Goal: Task Accomplishment & Management: Manage account settings

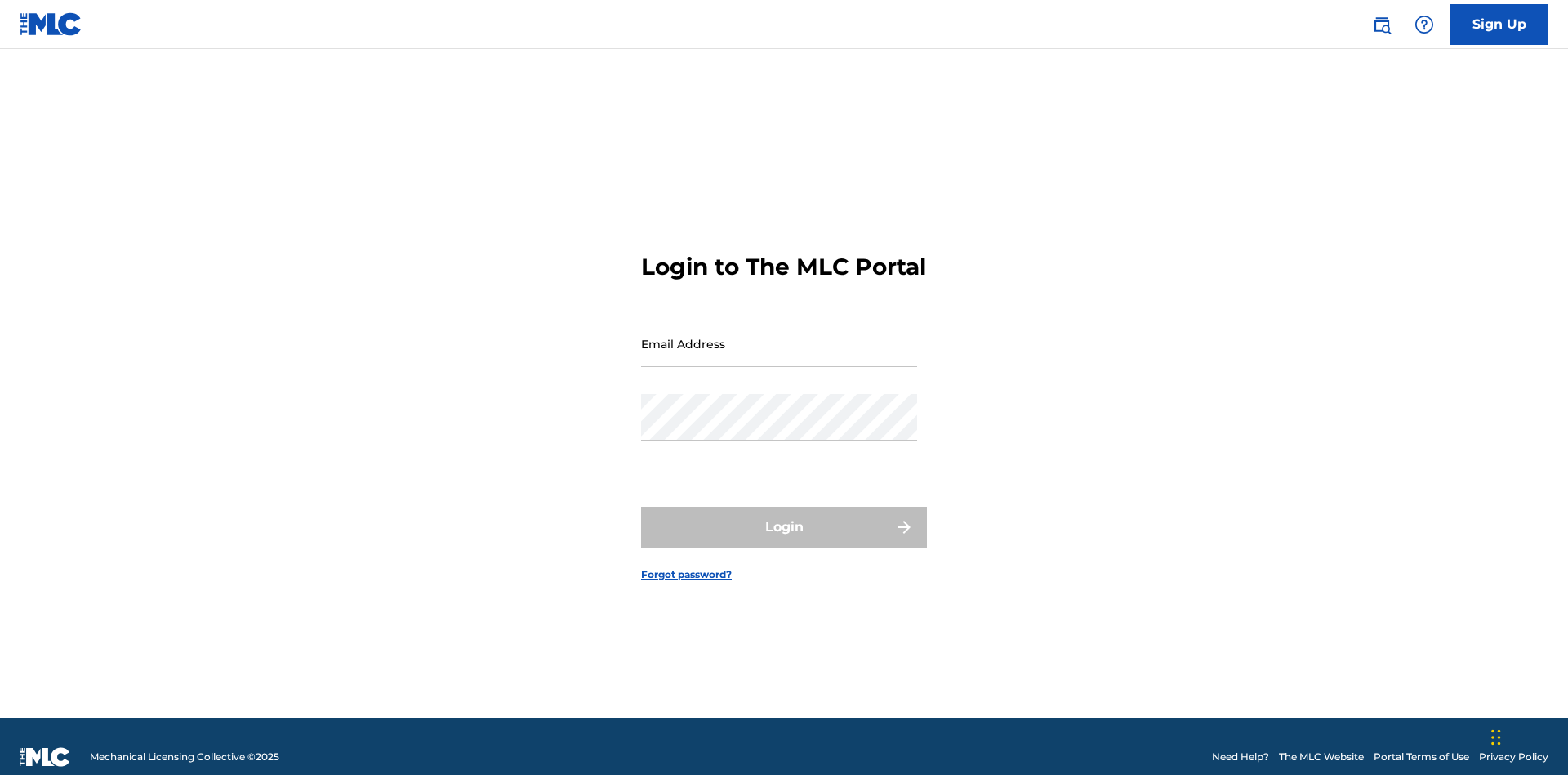
scroll to position [21, 0]
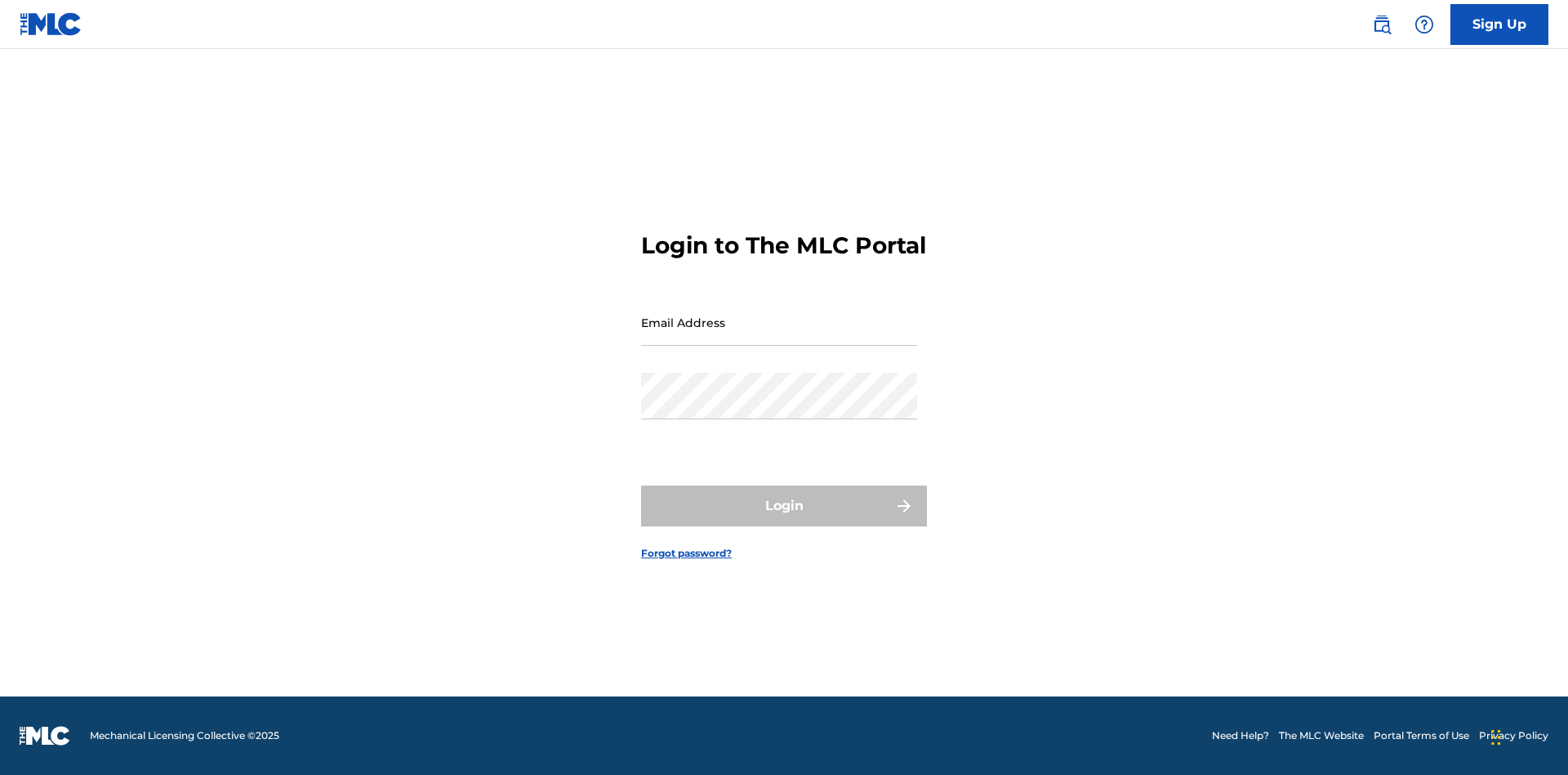
click at [780, 336] on input "Email Address" at bounding box center [779, 323] width 276 height 47
type input "[EMAIL_ADDRESS][DOMAIN_NAME]"
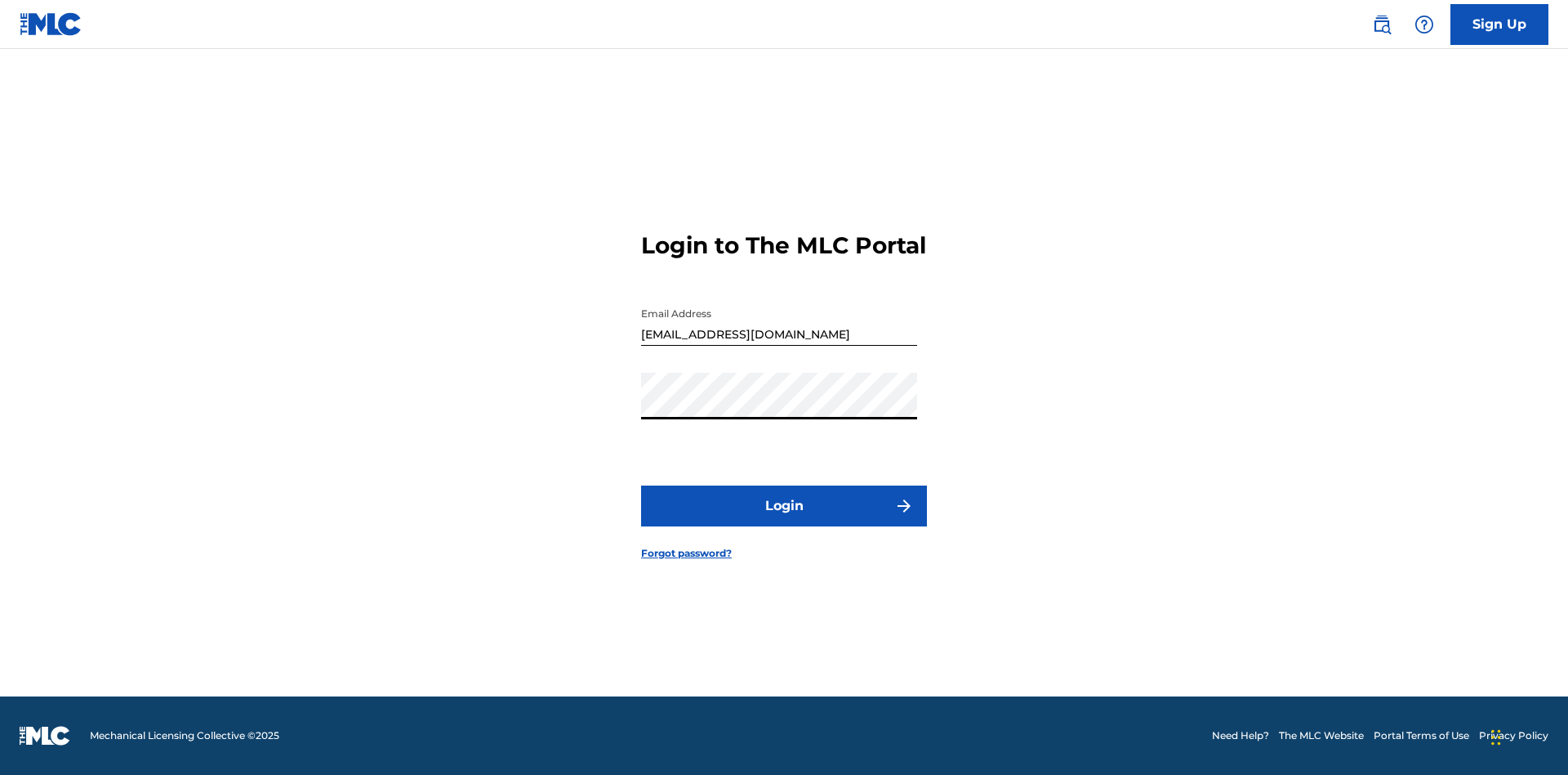
click at [784, 519] on button "Login" at bounding box center [784, 505] width 285 height 41
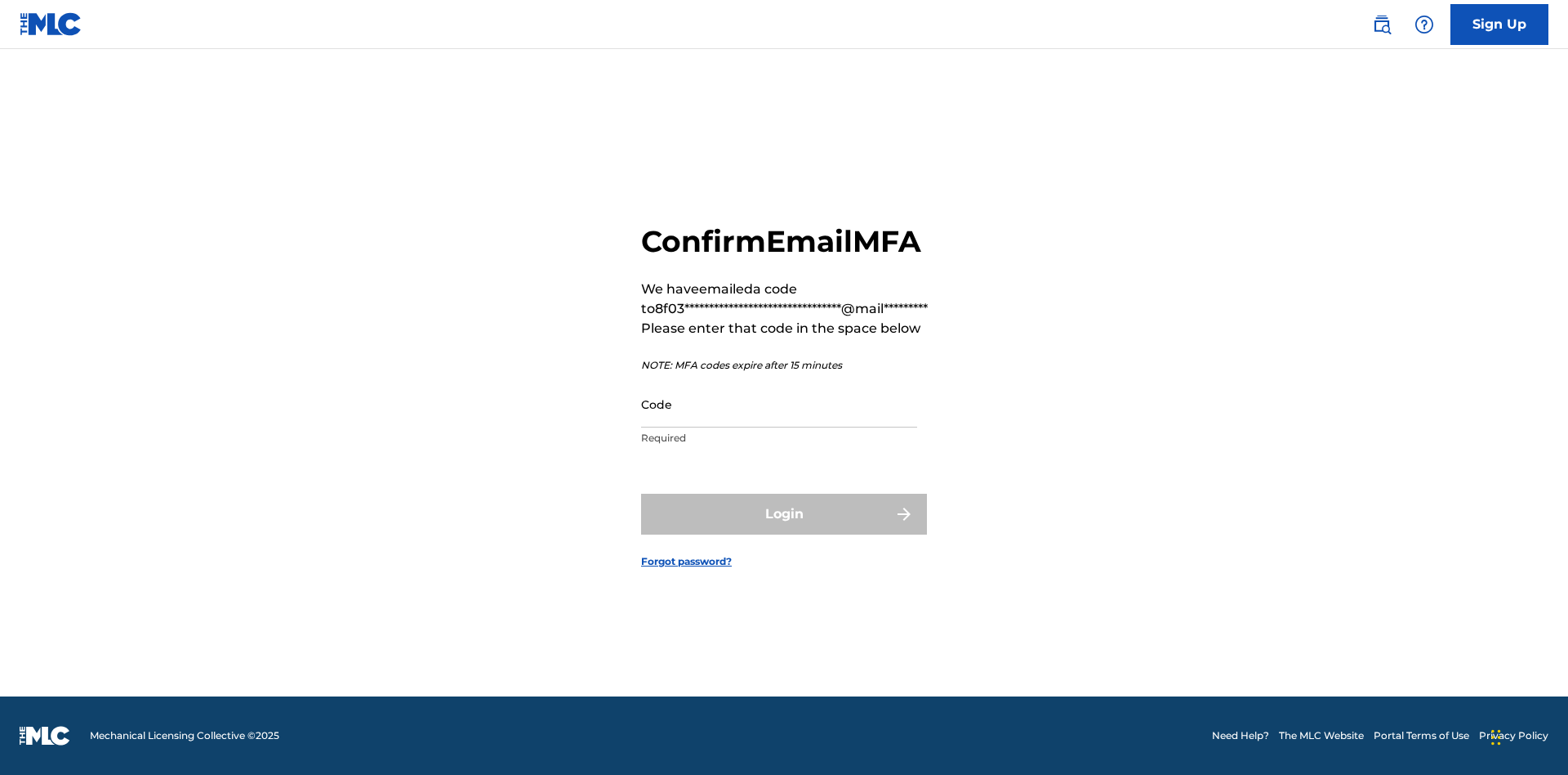
click at [780, 403] on input "Code" at bounding box center [779, 403] width 276 height 47
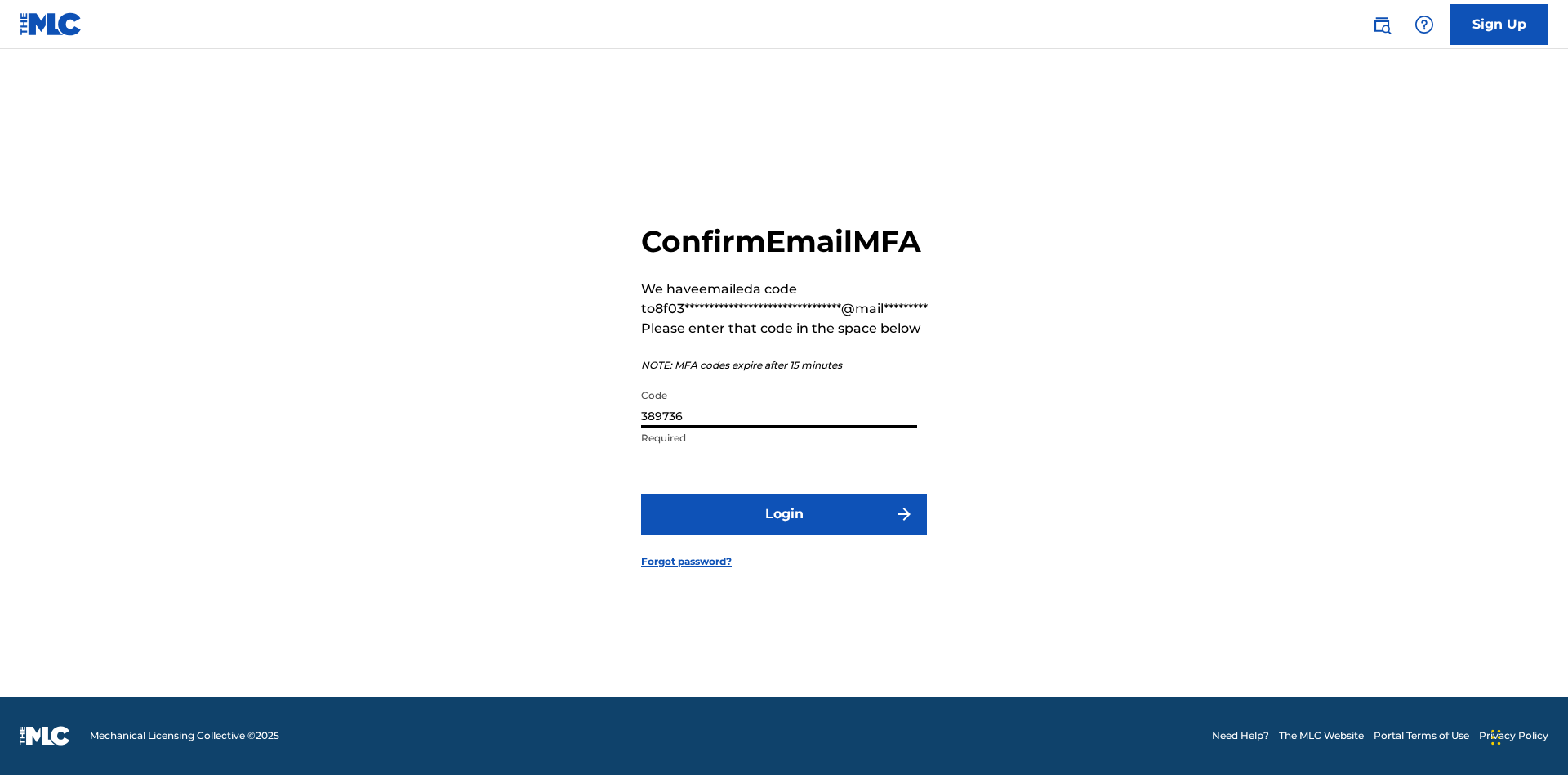
type input "389736"
click at [784, 513] on button "Login" at bounding box center [784, 513] width 285 height 41
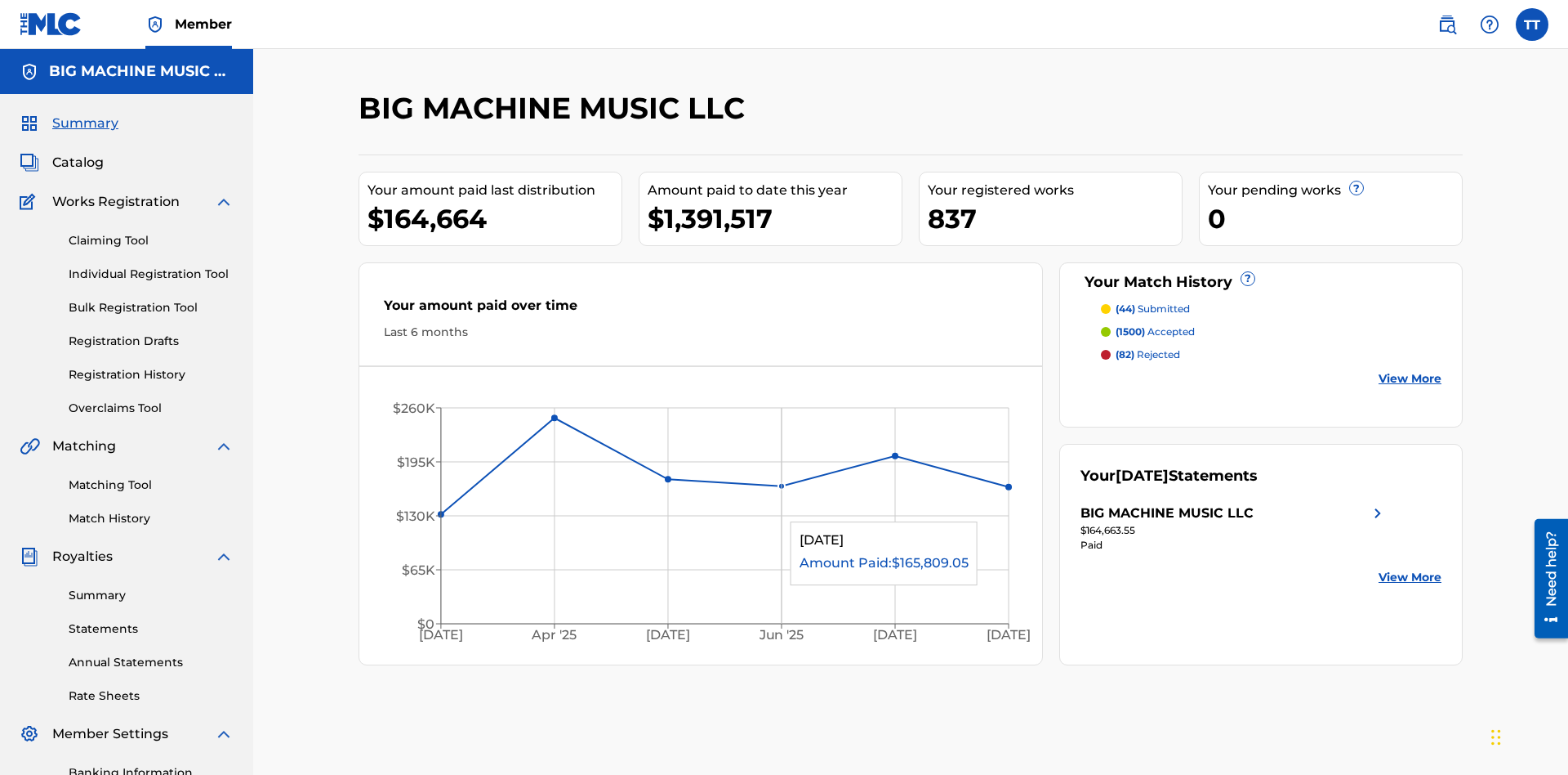
scroll to position [239, 0]
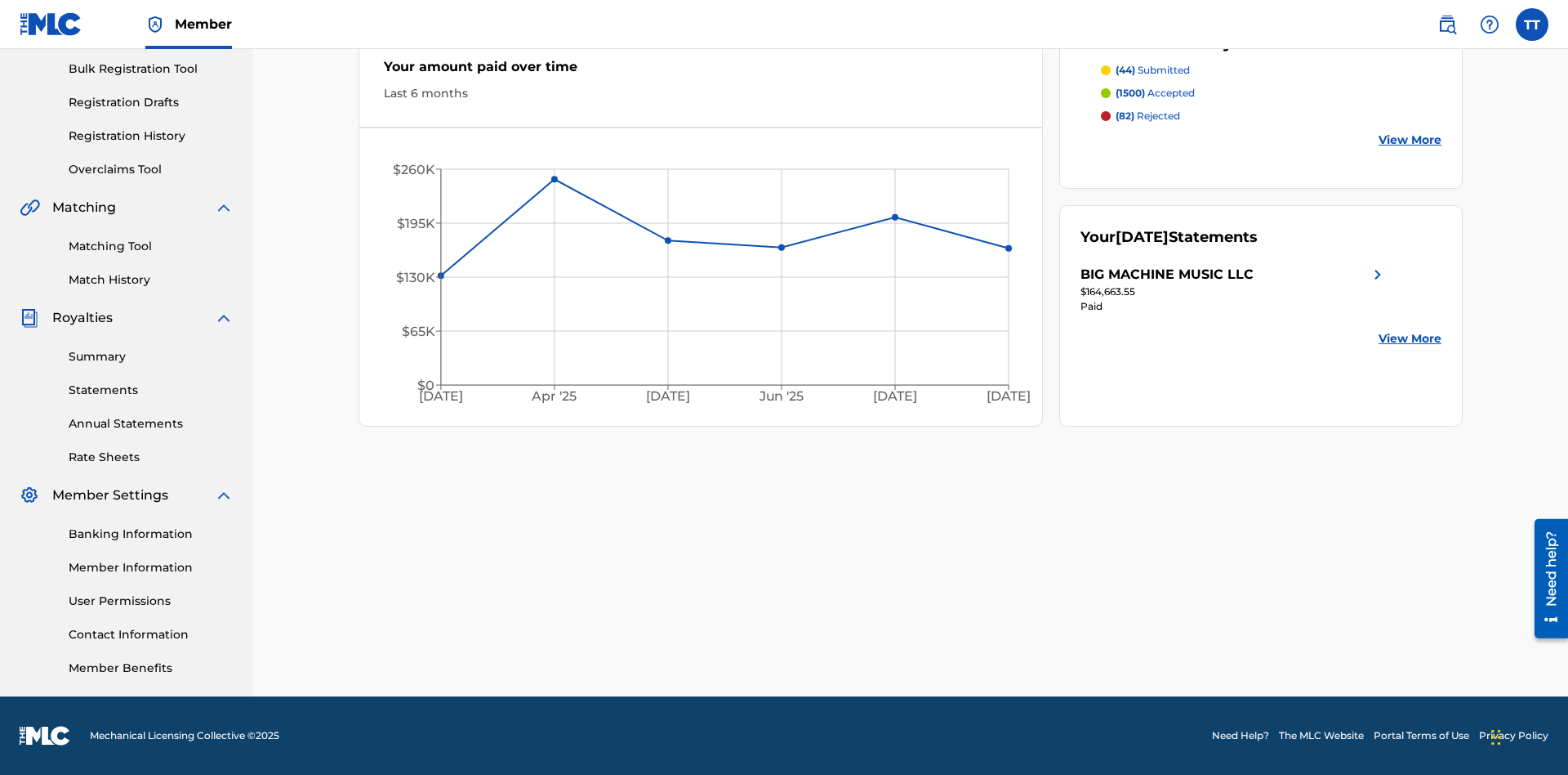
click at [151, 280] on link "Match History" at bounding box center [151, 280] width 165 height 17
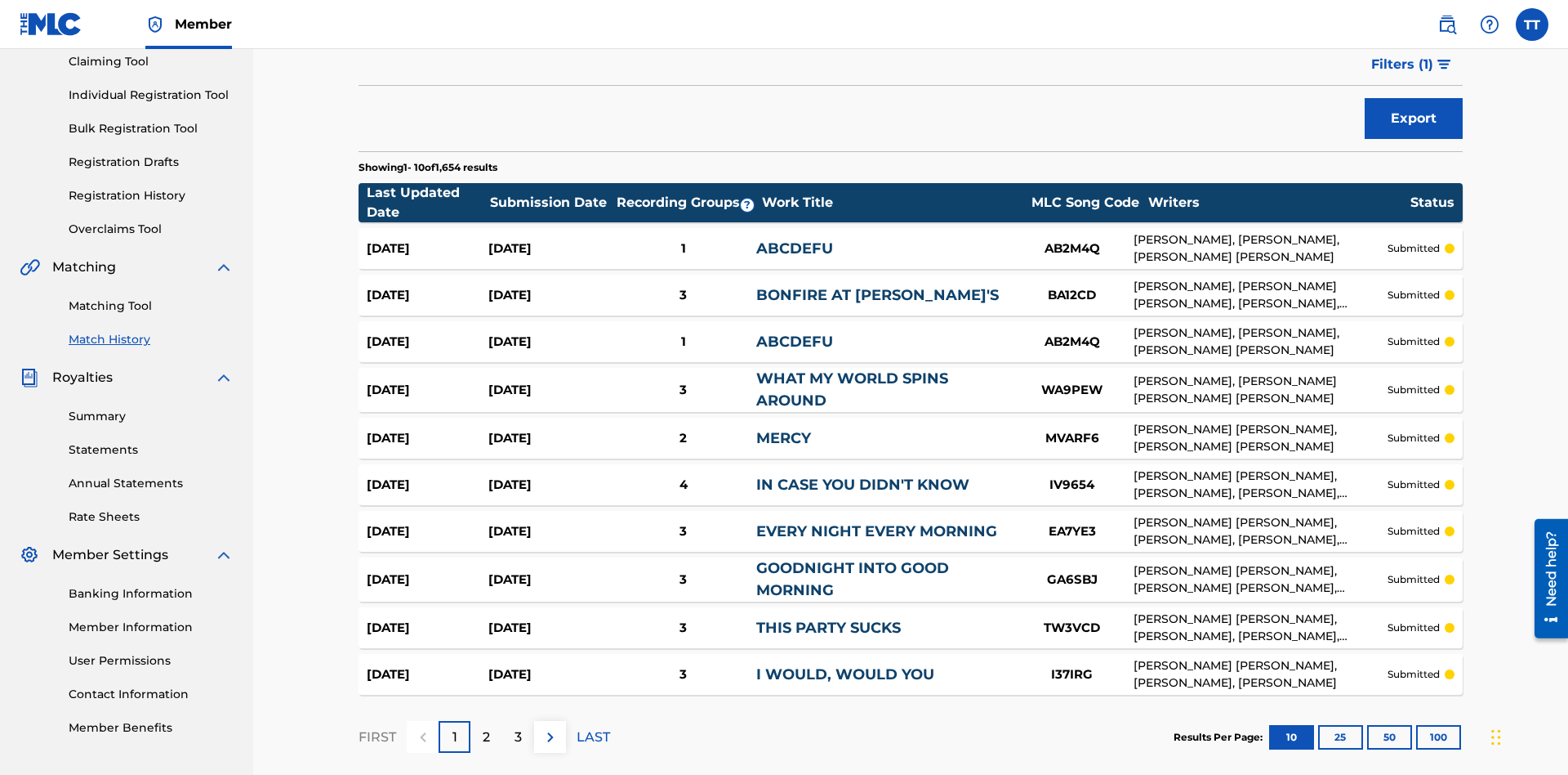
click at [1414, 119] on button "Export" at bounding box center [1414, 118] width 98 height 41
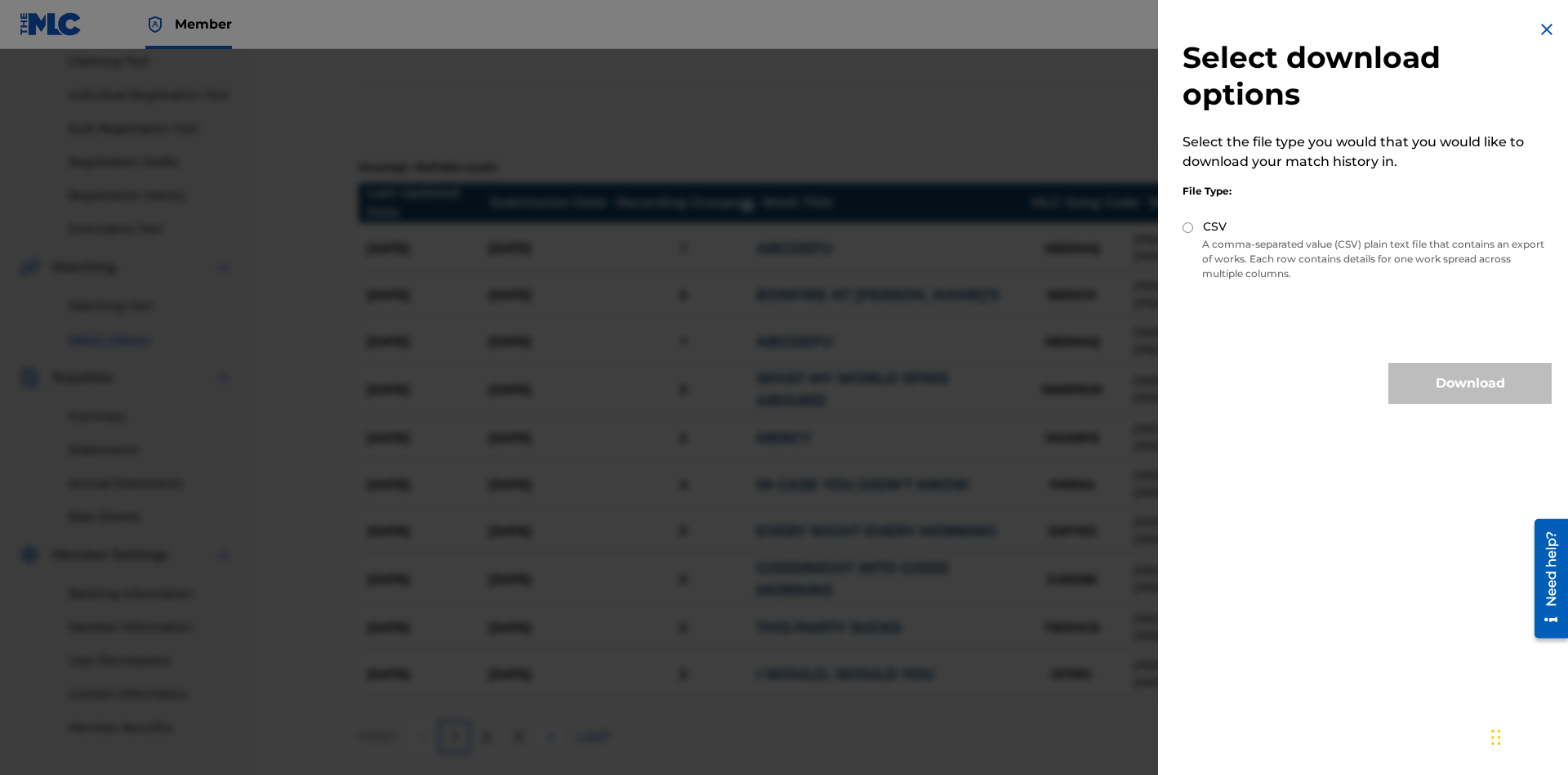
scroll to position [262, 0]
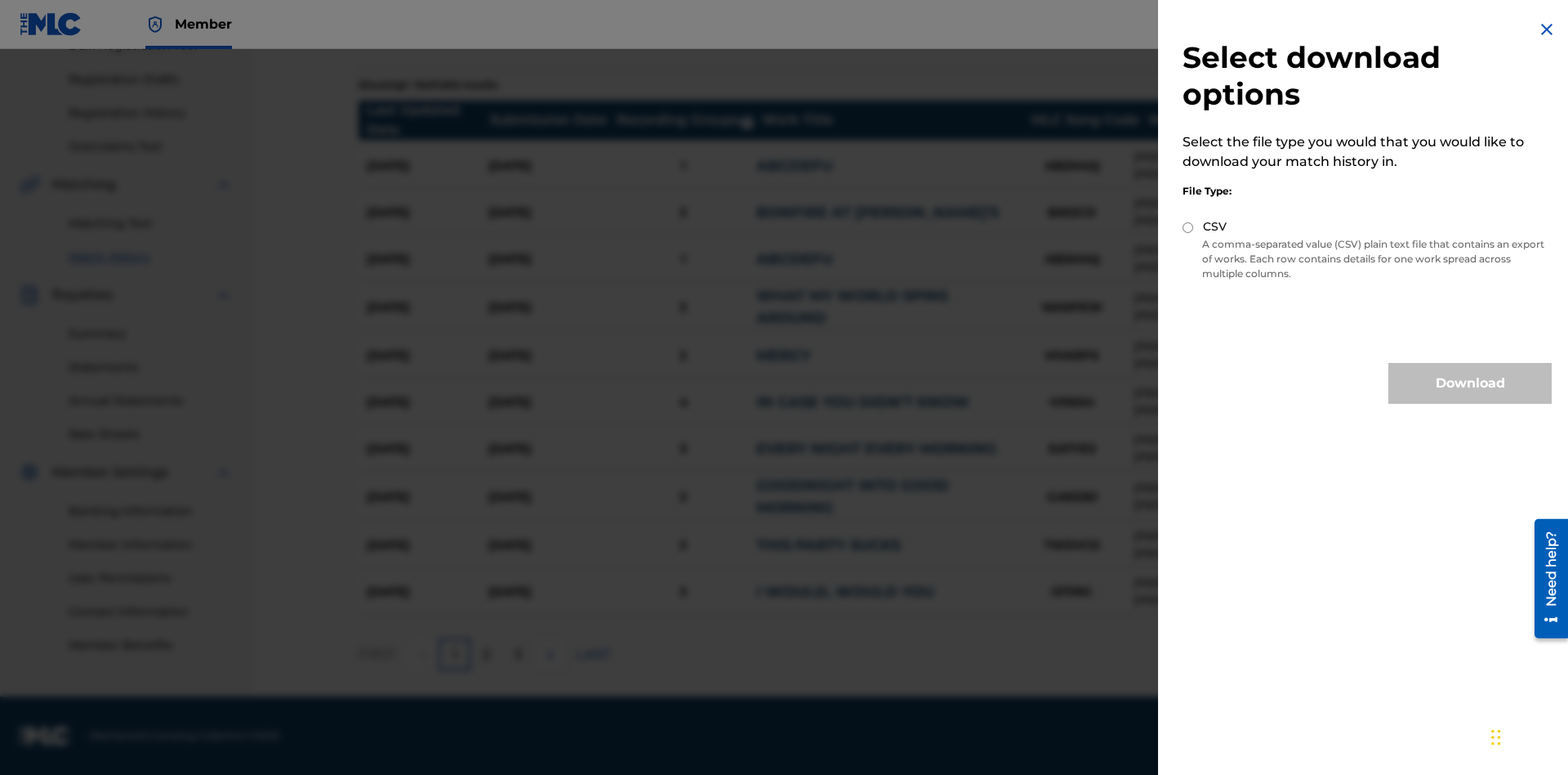
click at [1189, 228] on input "CSV" at bounding box center [1188, 228] width 11 height 11
radio input "true"
click at [1470, 384] on button "Download" at bounding box center [1470, 383] width 164 height 41
